Goal: Task Accomplishment & Management: Complete application form

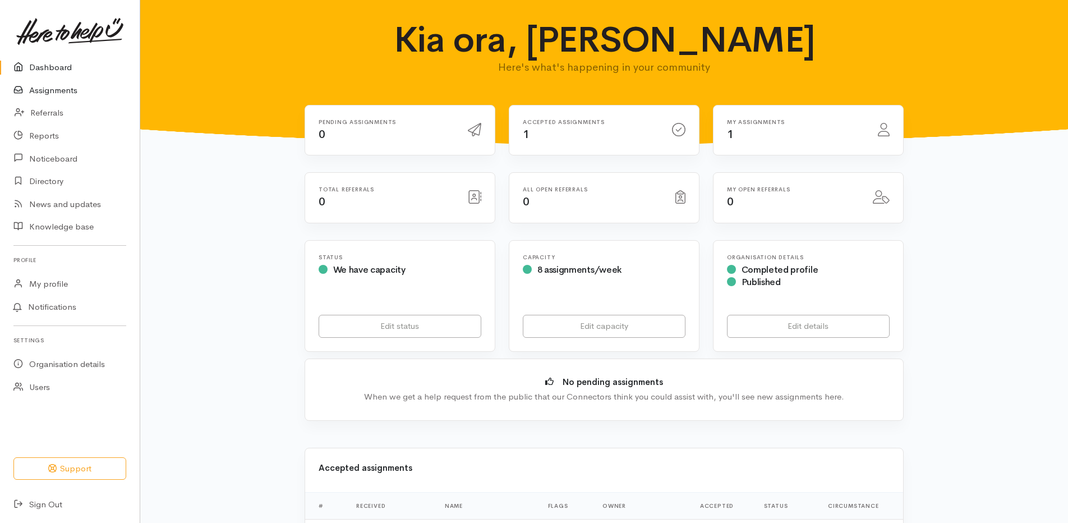
click at [90, 86] on link "Assignments" at bounding box center [70, 90] width 140 height 23
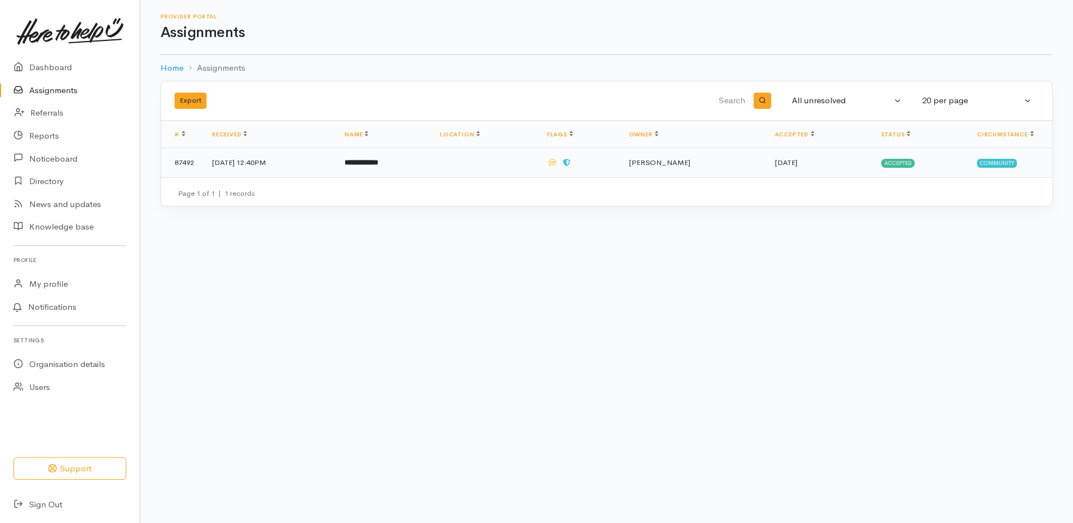
click at [307, 155] on td "11 Aug 2025, 12:40PM" at bounding box center [269, 162] width 132 height 29
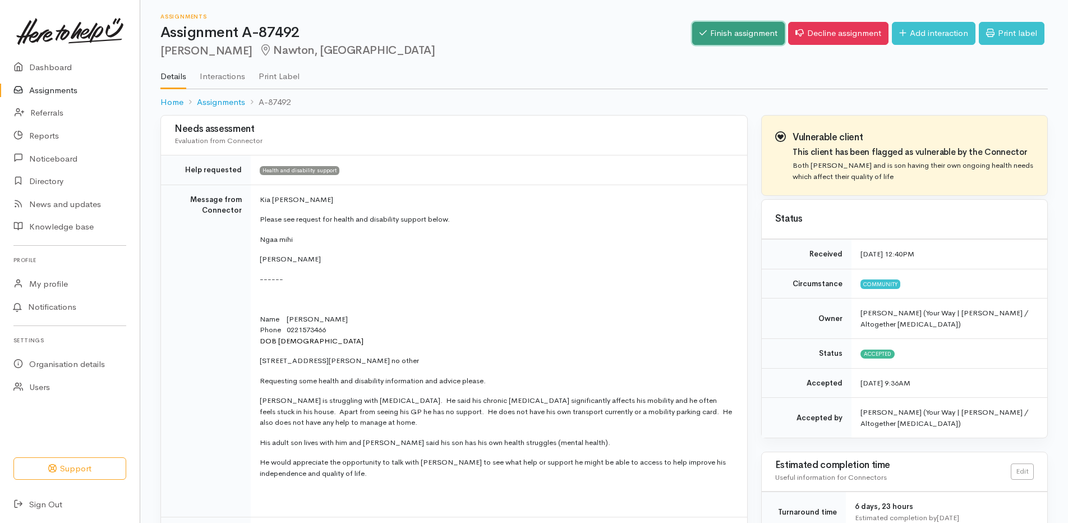
click at [740, 38] on link "Finish assignment" at bounding box center [738, 33] width 93 height 23
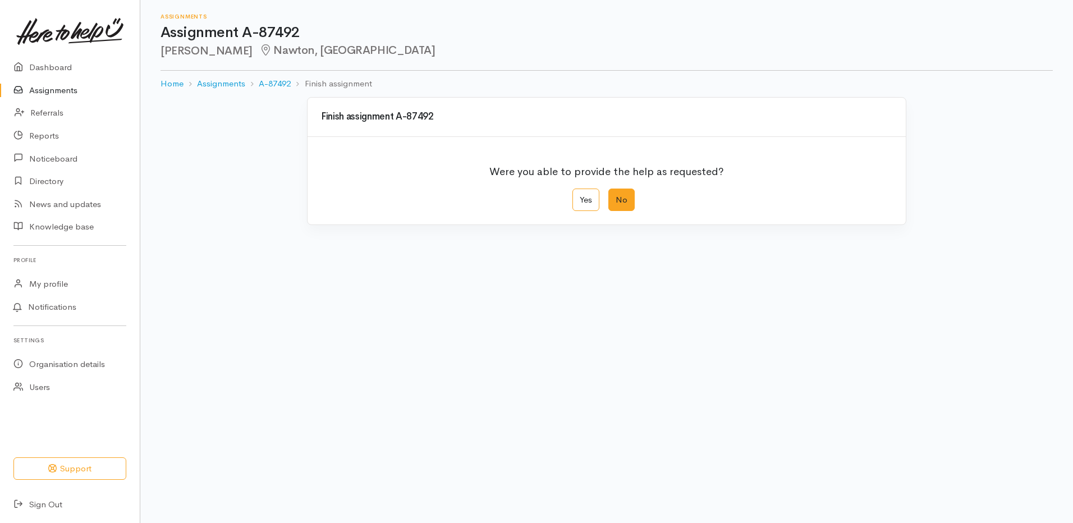
click at [623, 198] on label "No" at bounding box center [621, 200] width 26 height 23
click at [616, 196] on input "No" at bounding box center [611, 192] width 7 height 7
radio input "true"
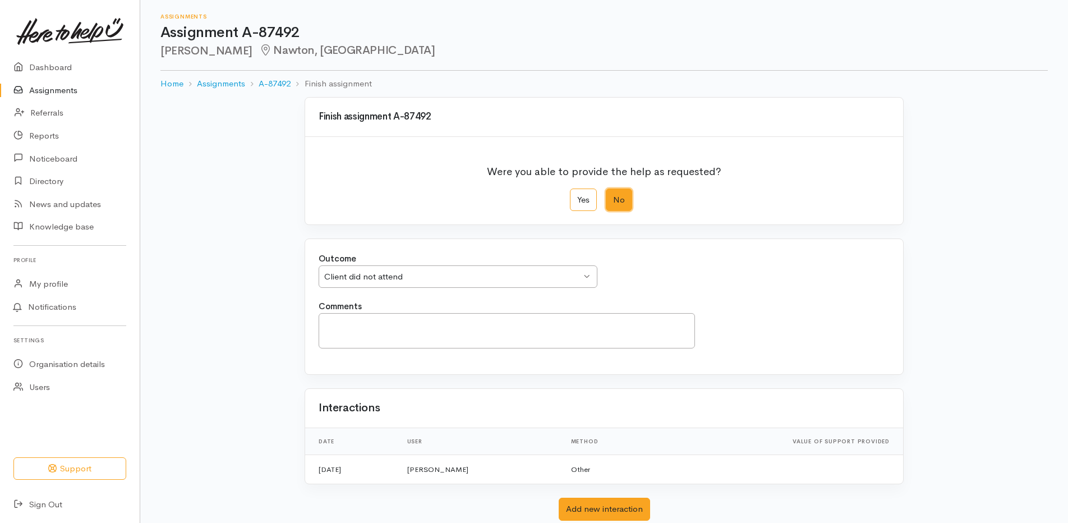
click at [410, 283] on div "Client did not attend Client did not attend" at bounding box center [458, 276] width 279 height 23
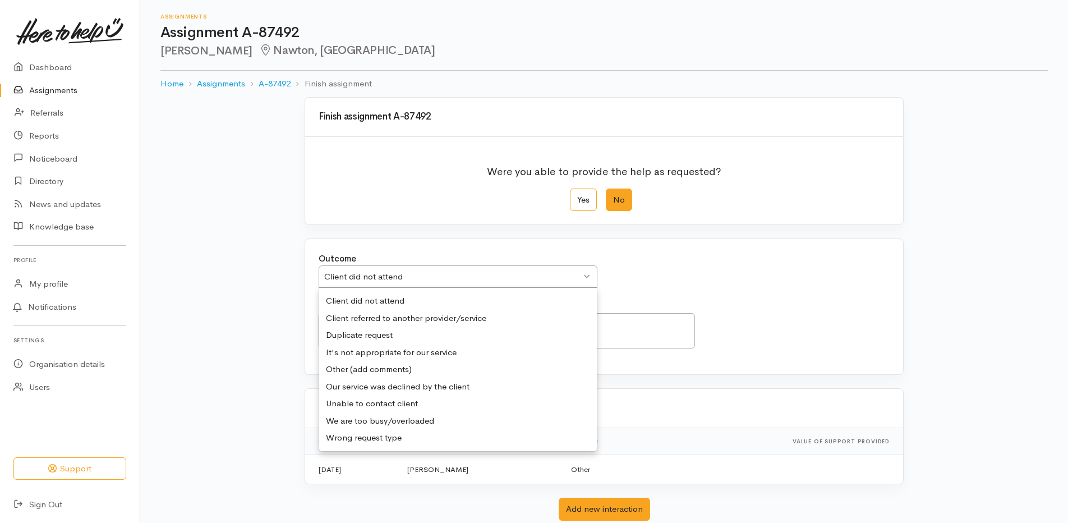
click at [419, 300] on div "Outcome We delivered the help requested We delivered the help requested We deli…" at bounding box center [604, 306] width 598 height 135
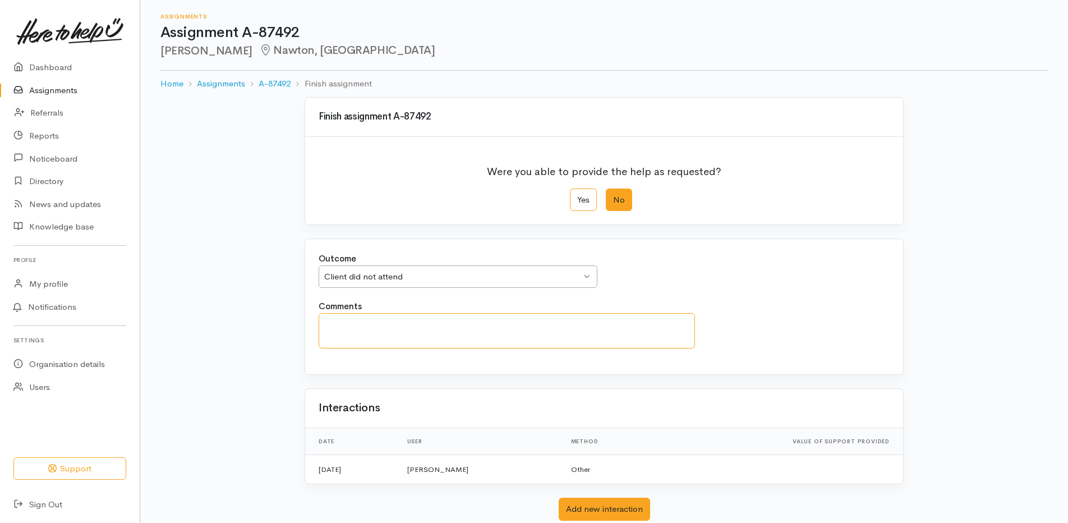
click at [405, 323] on textarea "Comments" at bounding box center [507, 330] width 377 height 35
click at [445, 329] on textarea "Attempted to make contact, text messages seen, no response. [PERSON_NAME] has o…" at bounding box center [507, 330] width 377 height 35
click at [487, 337] on textarea "Attempted to make contact, text messages seen, no response. [PERSON_NAME] has o…" at bounding box center [507, 330] width 377 height 35
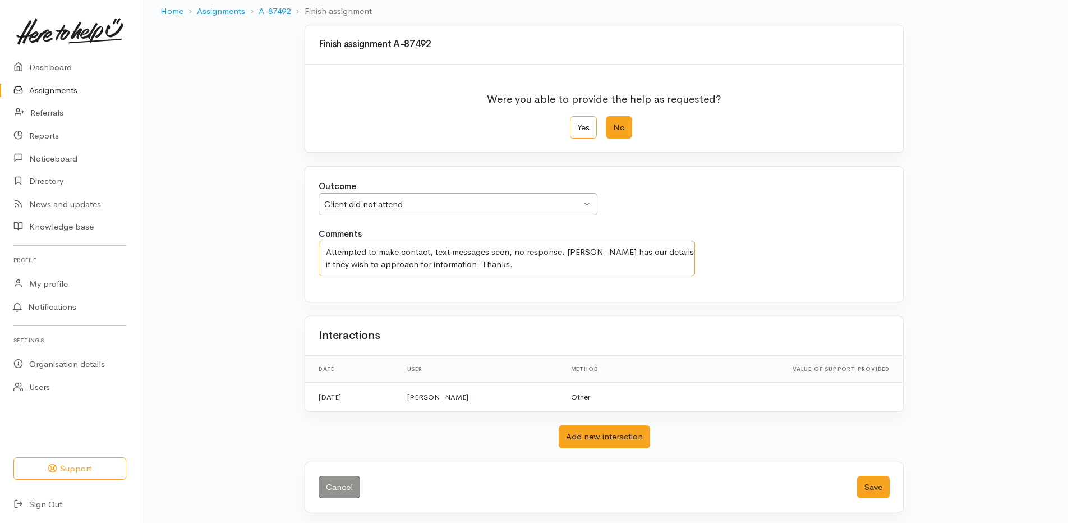
scroll to position [75, 0]
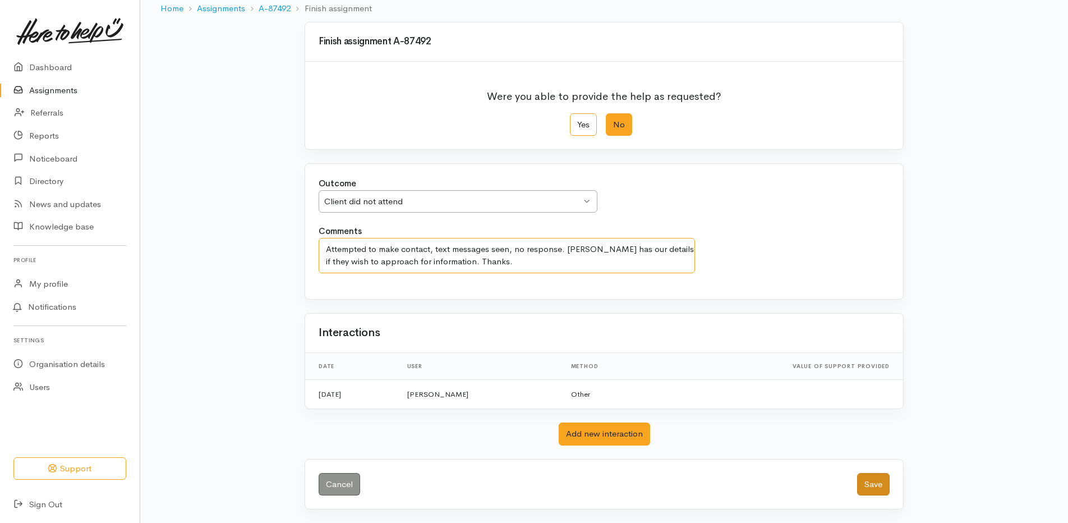
type textarea "Attempted to make contact, text messages seen, no response. [PERSON_NAME] has o…"
click at [865, 488] on button "Save" at bounding box center [873, 484] width 33 height 23
